Goal: Task Accomplishment & Management: Manage account settings

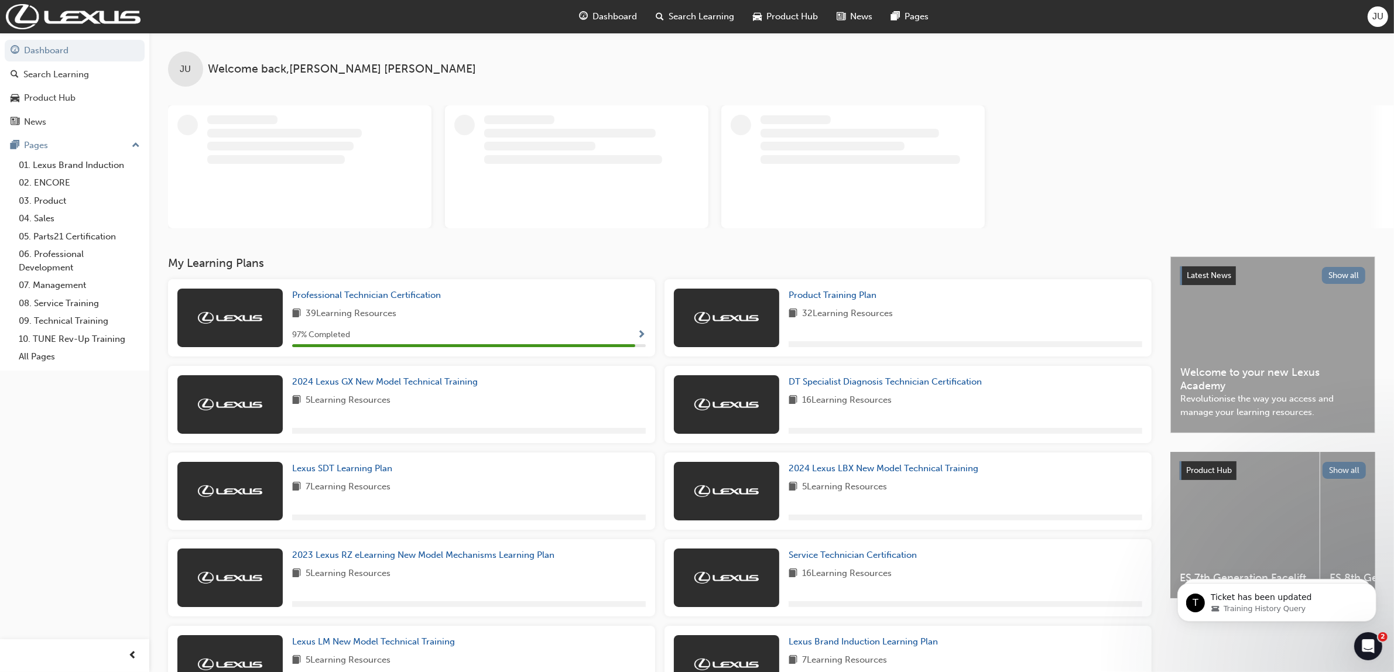
click at [1380, 18] on span "JU" at bounding box center [1377, 16] width 11 height 13
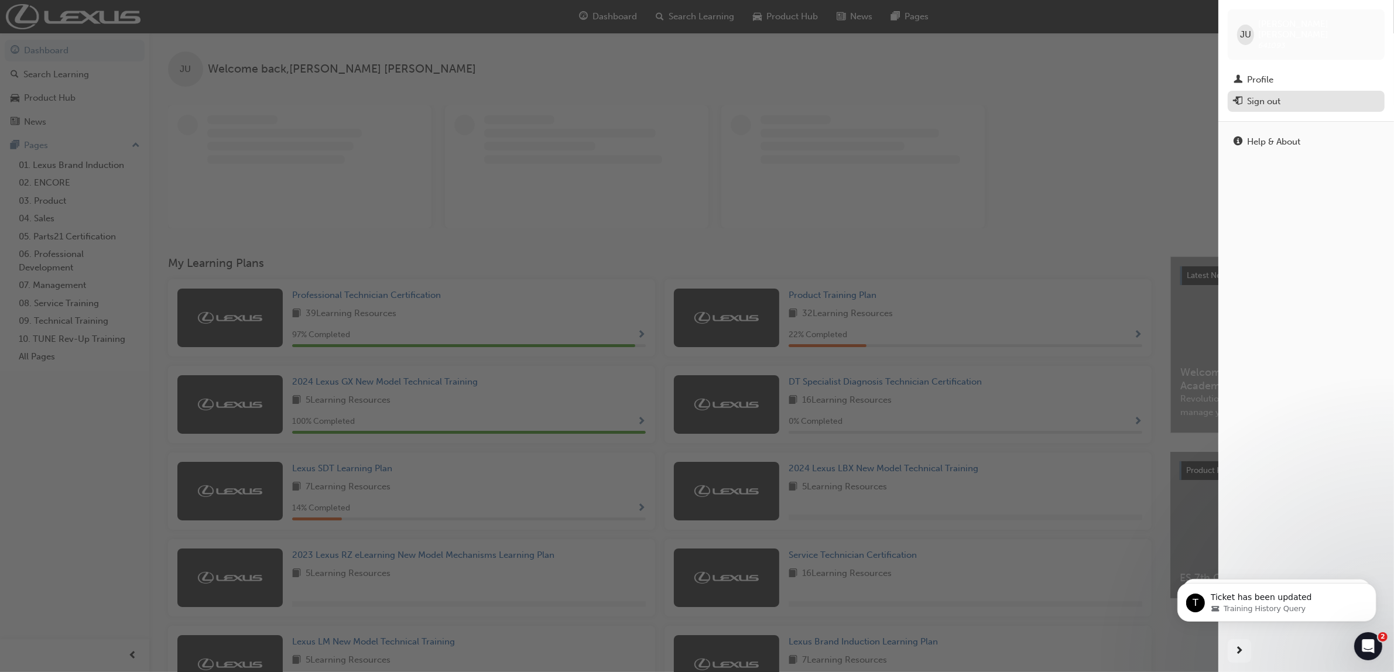
click at [1272, 95] on div "Sign out" at bounding box center [1263, 101] width 33 height 13
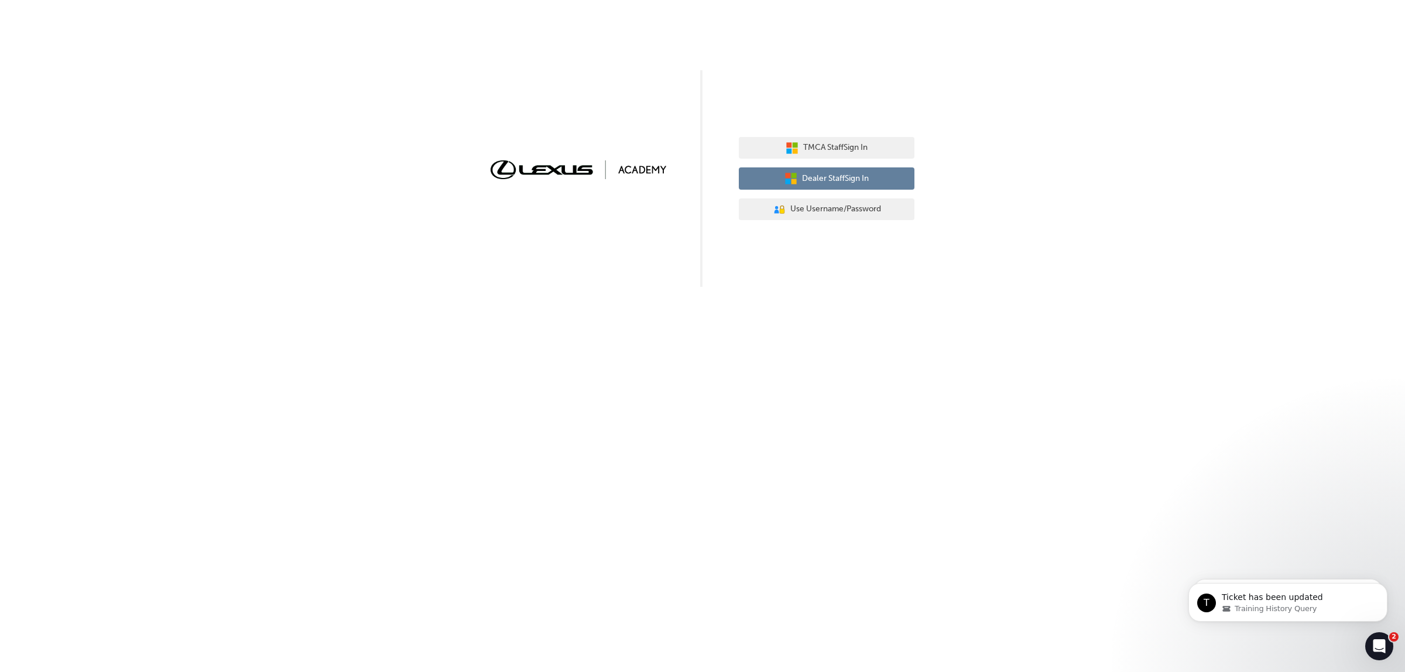
click at [855, 184] on span "Dealer Staff Sign In" at bounding box center [835, 178] width 67 height 13
